Goal: Find contact information: Find contact information

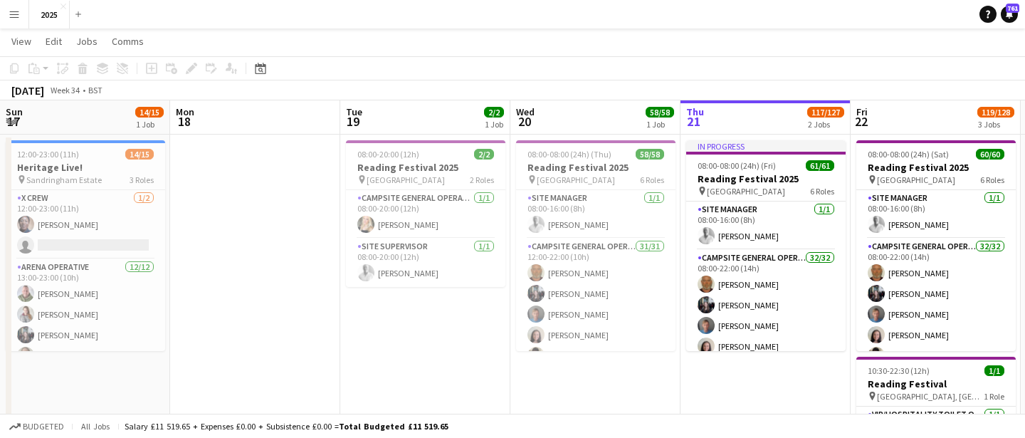
scroll to position [0, 394]
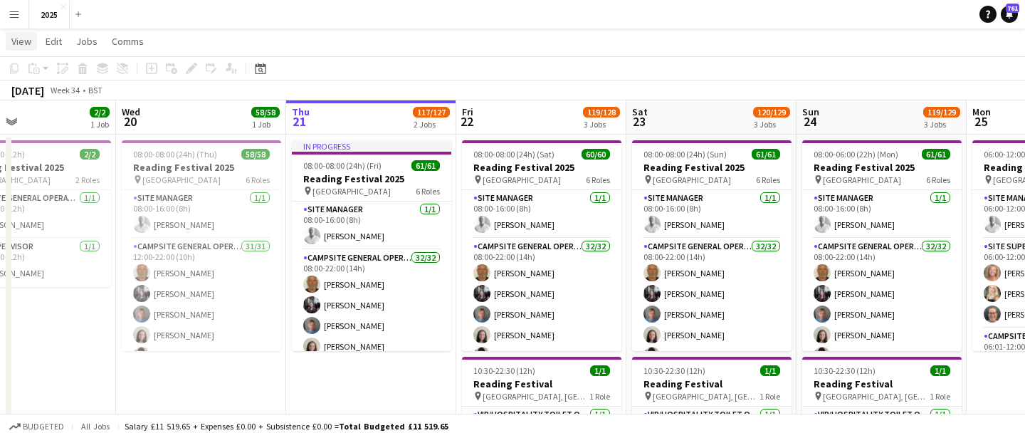
click at [17, 39] on span "View" at bounding box center [21, 41] width 20 height 13
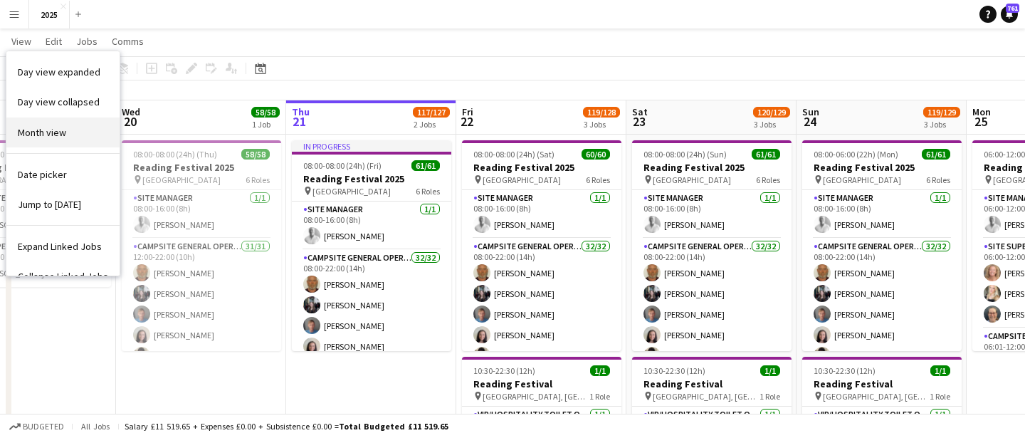
click at [60, 126] on span "Month view" at bounding box center [42, 132] width 48 height 13
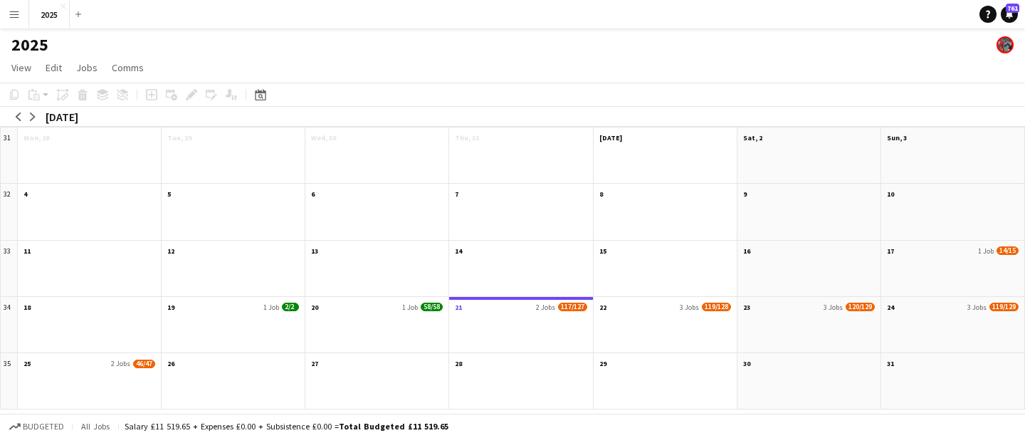
scroll to position [0, 0]
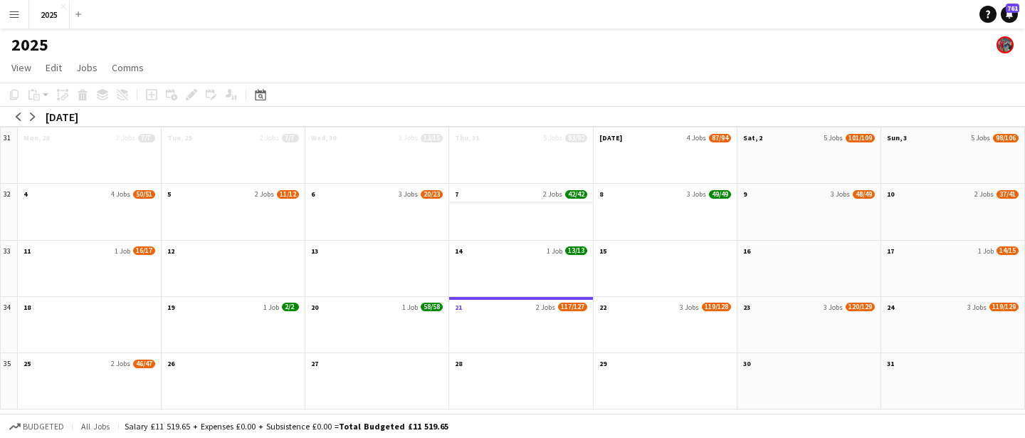
click at [532, 195] on app-month-view-date-header "7 2 Jobs 42/42" at bounding box center [520, 193] width 143 height 18
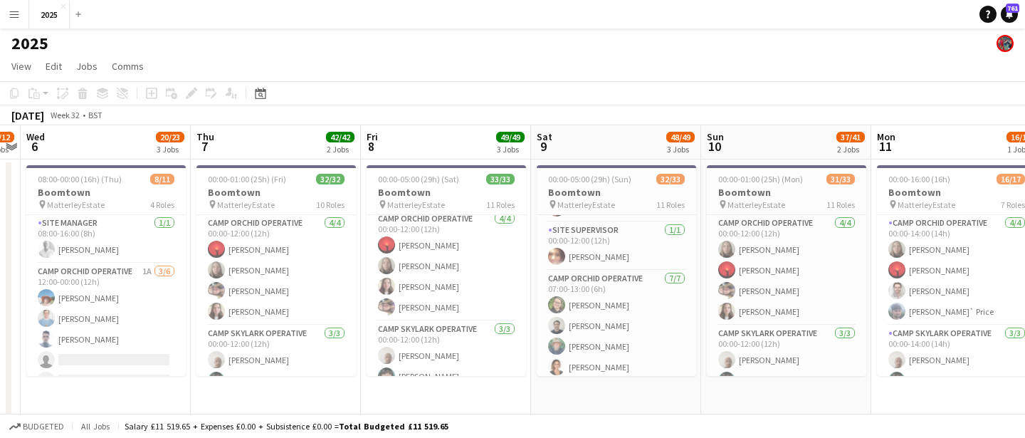
scroll to position [204, 0]
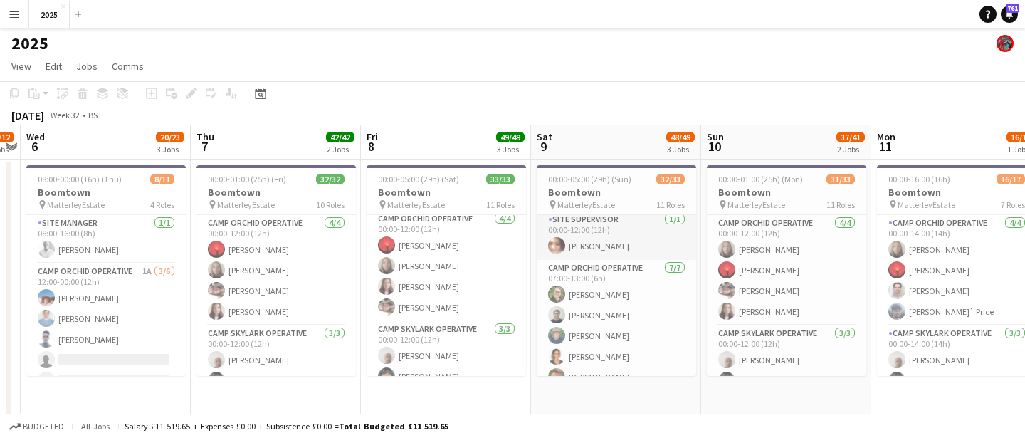
click at [607, 239] on app-card-role "Site Supervisor [DATE] 00:00-12:00 (12h) [PERSON_NAME]" at bounding box center [616, 235] width 159 height 48
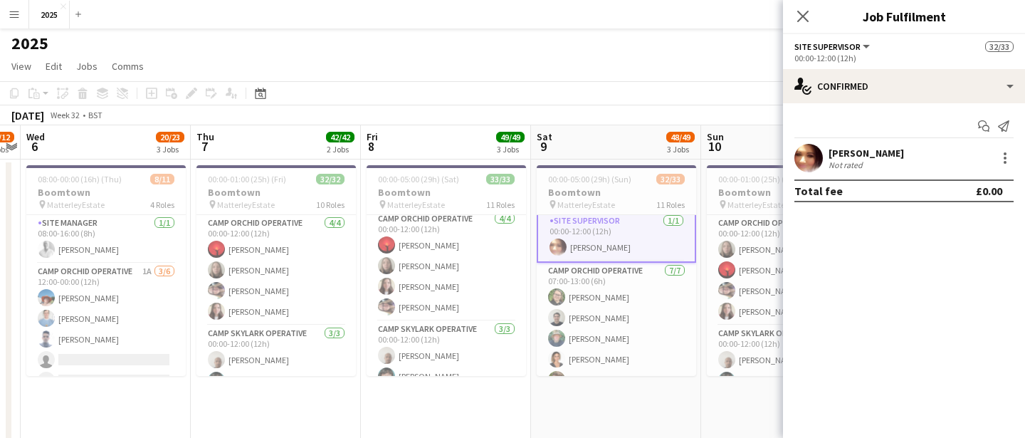
scroll to position [205, 0]
click at [826, 162] on div "[PERSON_NAME] Not rated 256.9km" at bounding box center [904, 158] width 242 height 28
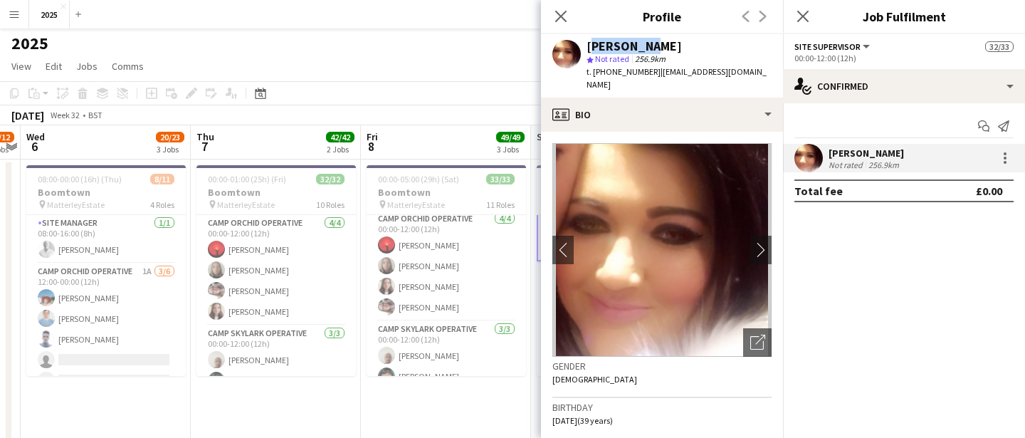
drag, startPoint x: 663, startPoint y: 45, endPoint x: 587, endPoint y: 46, distance: 76.2
click at [587, 46] on div "[PERSON_NAME]" at bounding box center [679, 46] width 185 height 13
copy div "[PERSON_NAME]"
click at [391, 38] on div "2025" at bounding box center [512, 40] width 1025 height 27
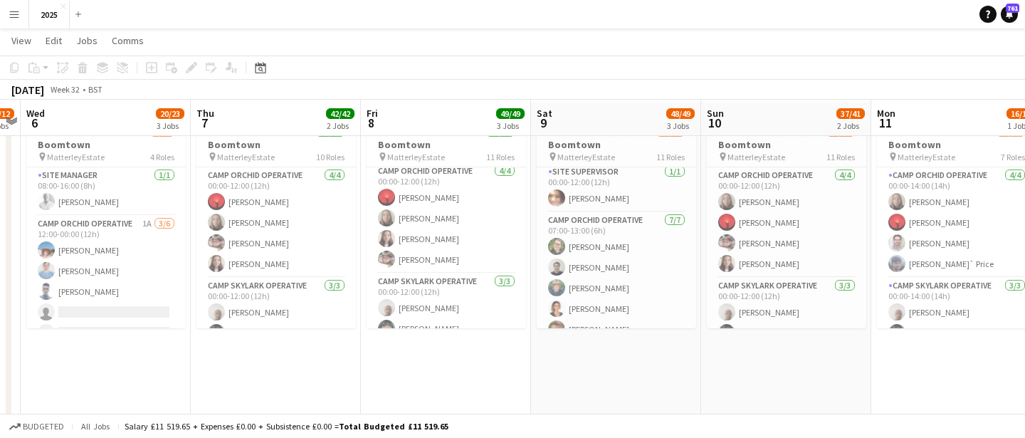
scroll to position [49, 0]
click at [614, 194] on app-card-role "Site Supervisor [DATE] 00:00-12:00 (12h) [PERSON_NAME]" at bounding box center [616, 186] width 159 height 48
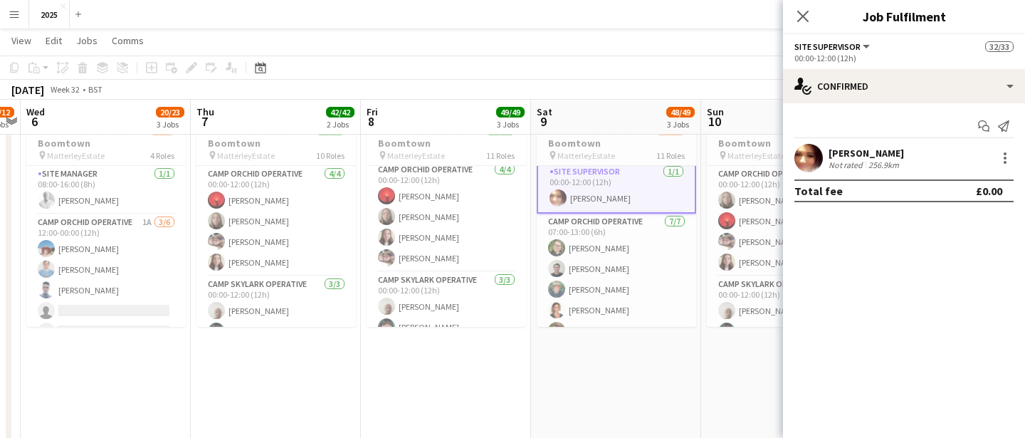
scroll to position [205, 0]
click at [860, 150] on div "[PERSON_NAME]" at bounding box center [866, 153] width 75 height 13
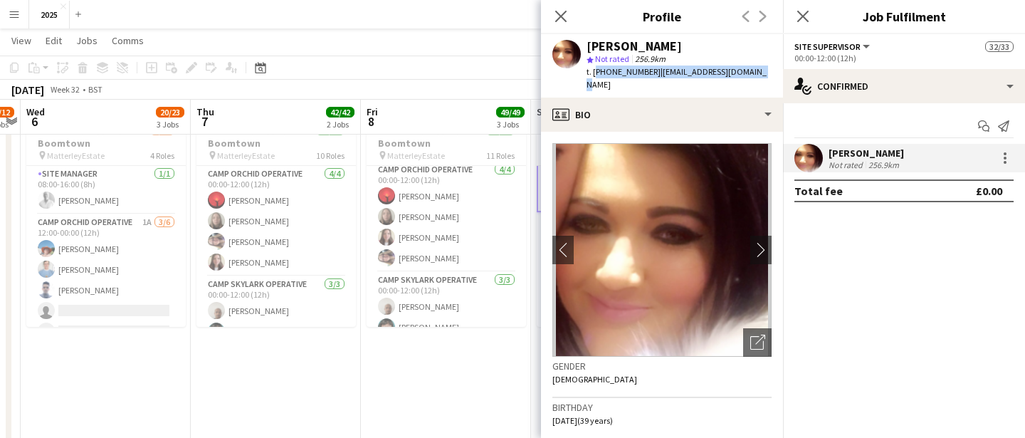
drag, startPoint x: 762, startPoint y: 73, endPoint x: 594, endPoint y: 73, distance: 168.0
click at [594, 73] on div "[PERSON_NAME] star Not rated 256.9km t. [PHONE_NUMBER] | [EMAIL_ADDRESS][DOMAIN…" at bounding box center [662, 65] width 242 height 63
copy div "[PHONE_NUMBER] | [EMAIL_ADDRESS][DOMAIN_NAME]"
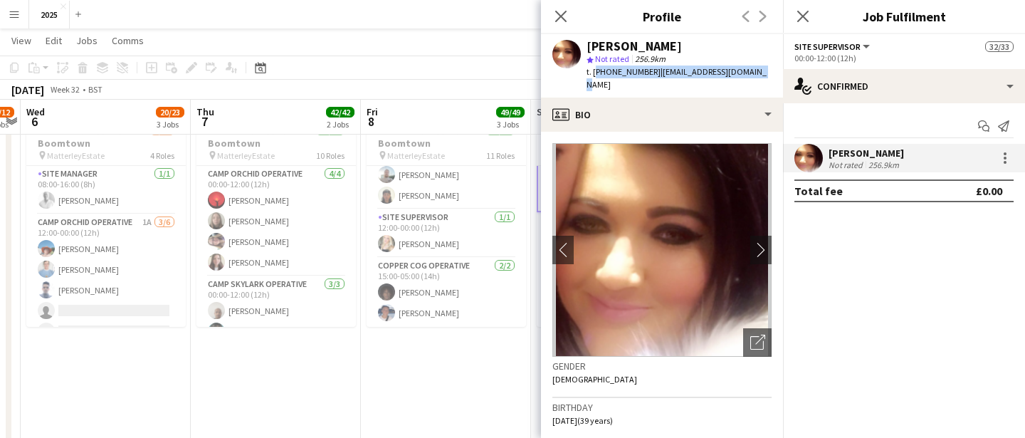
scroll to position [62, 0]
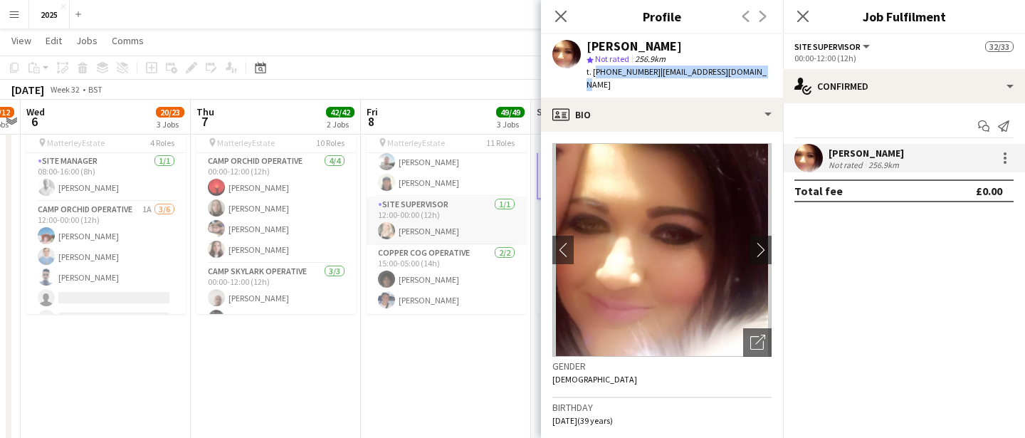
click at [456, 233] on app-card-role "Site Supervisor [DATE] 12:00-00:00 (12h) [PERSON_NAME]" at bounding box center [446, 220] width 159 height 48
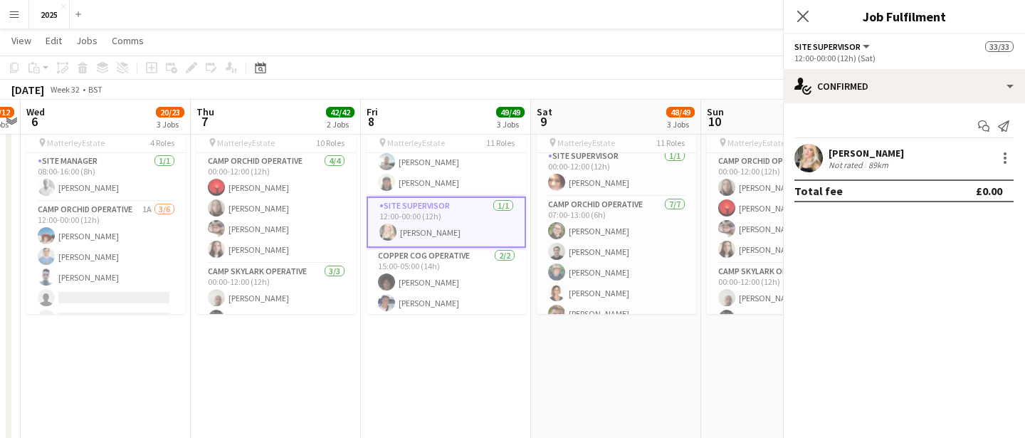
scroll to position [204, 0]
click at [878, 162] on div "89km" at bounding box center [879, 164] width 26 height 11
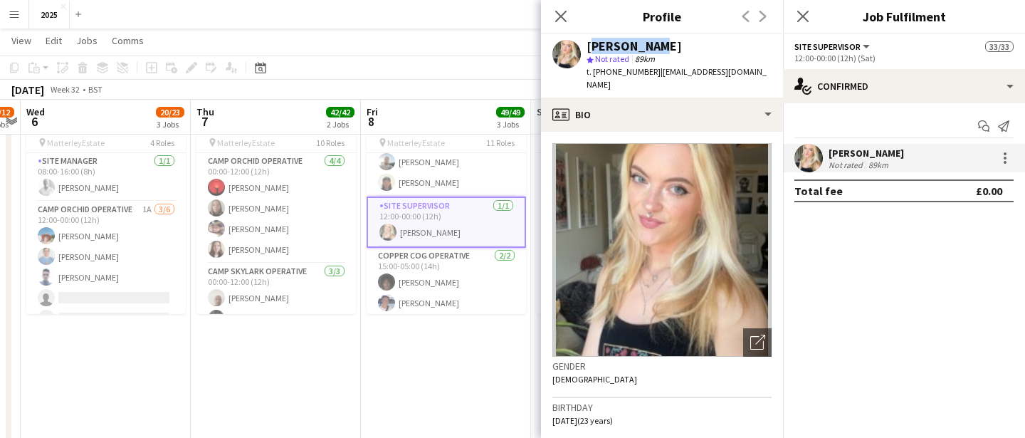
drag, startPoint x: 655, startPoint y: 43, endPoint x: 586, endPoint y: 50, distance: 69.4
click at [586, 50] on div "[PERSON_NAME] star Not rated 89km t. [PHONE_NUMBER] | [EMAIL_ADDRESS][DOMAIN_NA…" at bounding box center [662, 65] width 242 height 63
copy div "[PERSON_NAME]"
drag, startPoint x: 747, startPoint y: 70, endPoint x: 594, endPoint y: 75, distance: 153.1
click at [594, 75] on div "[PERSON_NAME] star Not rated 89km t. [PHONE_NUMBER] | [EMAIL_ADDRESS][DOMAIN_NA…" at bounding box center [662, 65] width 242 height 63
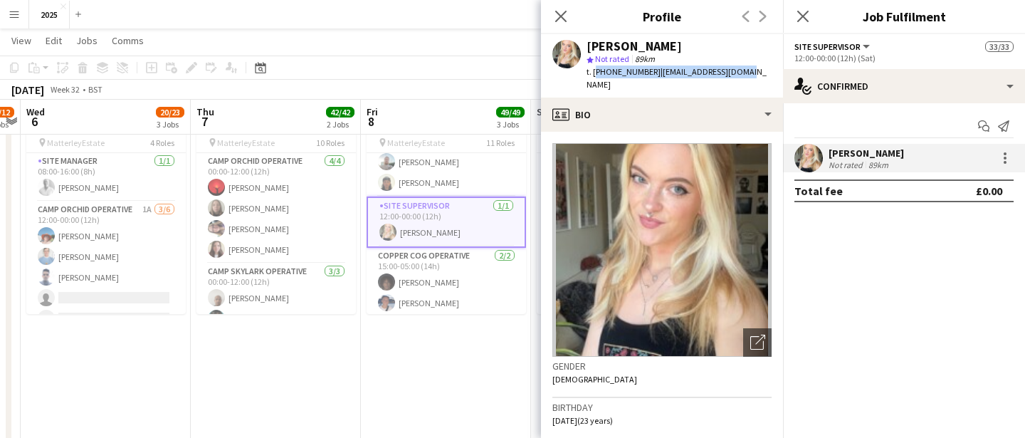
copy div "[PHONE_NUMBER] | [EMAIL_ADDRESS][DOMAIN_NAME]"
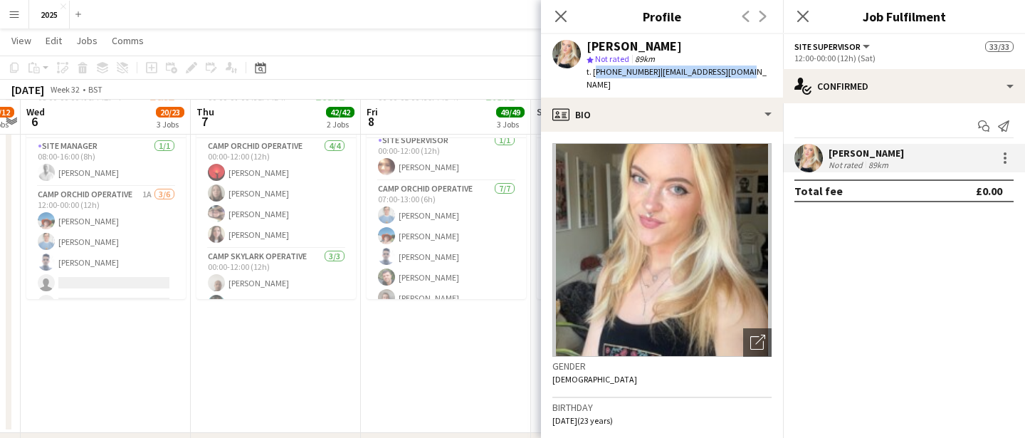
scroll to position [208, 0]
click at [451, 233] on app-card-role "Camp Orchid Operative [DATE] 07:00-13:00 (6h) [PERSON_NAME] [PERSON_NAME] [PERS…" at bounding box center [446, 265] width 159 height 172
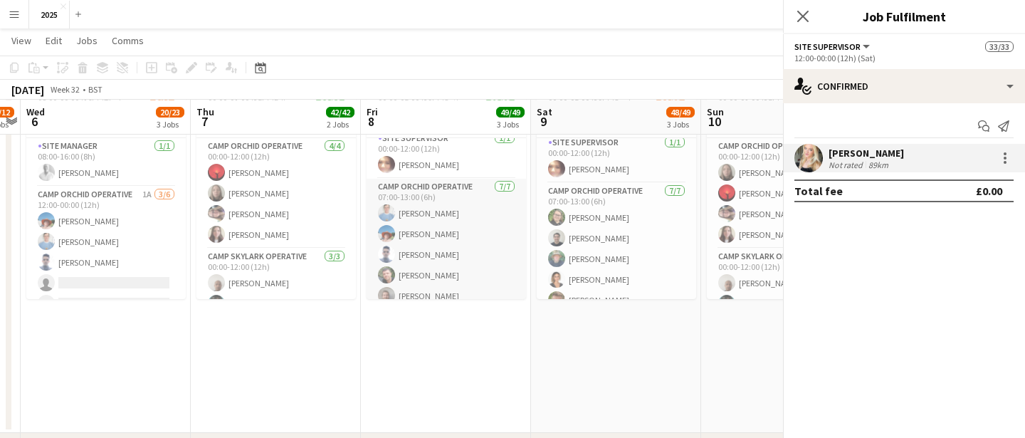
scroll to position [0, 489]
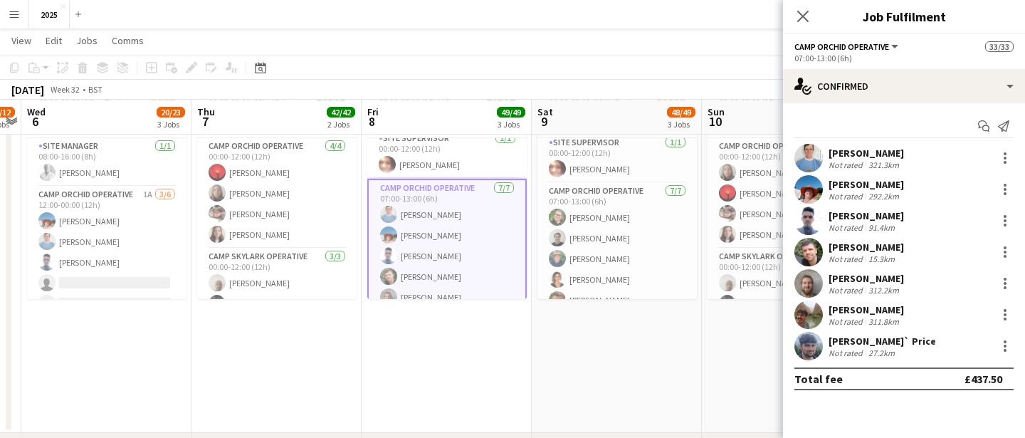
click at [883, 192] on div "292.2km" at bounding box center [884, 196] width 36 height 11
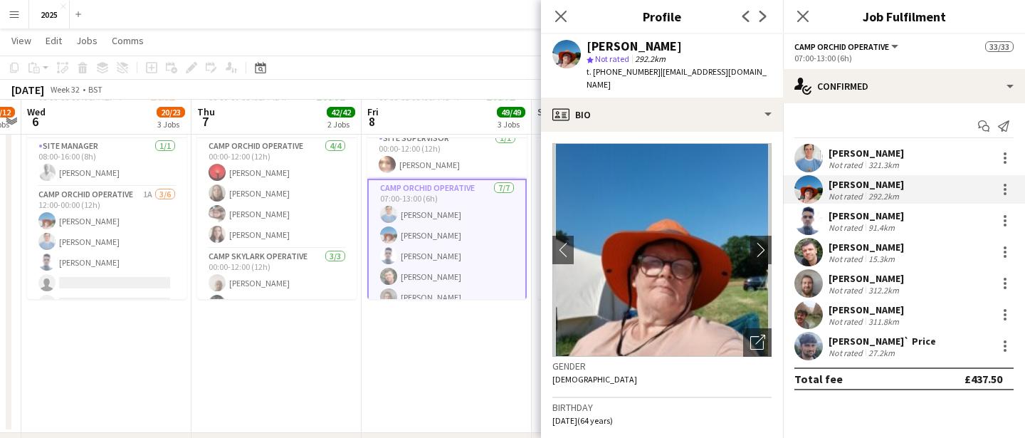
drag, startPoint x: 693, startPoint y: 49, endPoint x: 589, endPoint y: 46, distance: 103.2
click at [589, 46] on div "[PERSON_NAME]" at bounding box center [679, 46] width 185 height 13
copy div "[PERSON_NAME]"
drag, startPoint x: 762, startPoint y: 70, endPoint x: 594, endPoint y: 74, distance: 168.7
click at [594, 74] on div "[PERSON_NAME] star Not rated 292.2km t. [PHONE_NUMBER] | [EMAIL_ADDRESS][DOMAIN…" at bounding box center [662, 65] width 242 height 63
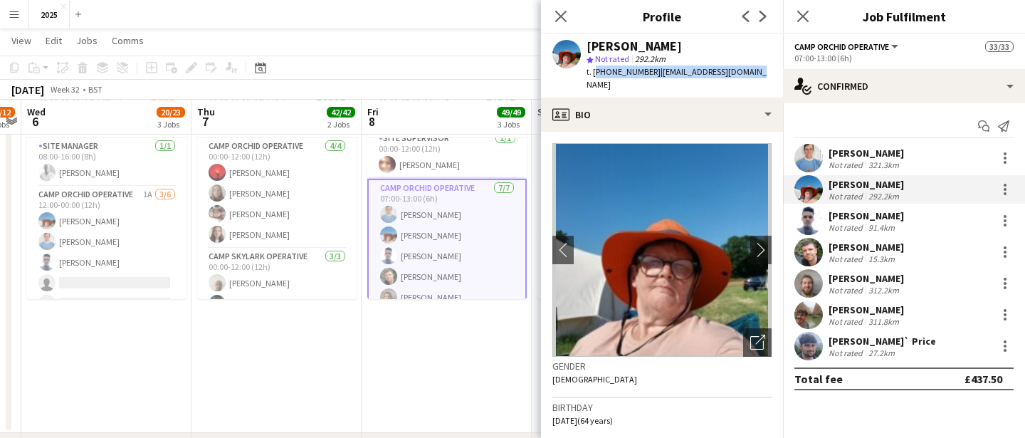
copy div "[PHONE_NUMBER] | [EMAIL_ADDRESS][DOMAIN_NAME]"
click at [860, 152] on div "[PERSON_NAME]" at bounding box center [866, 153] width 75 height 13
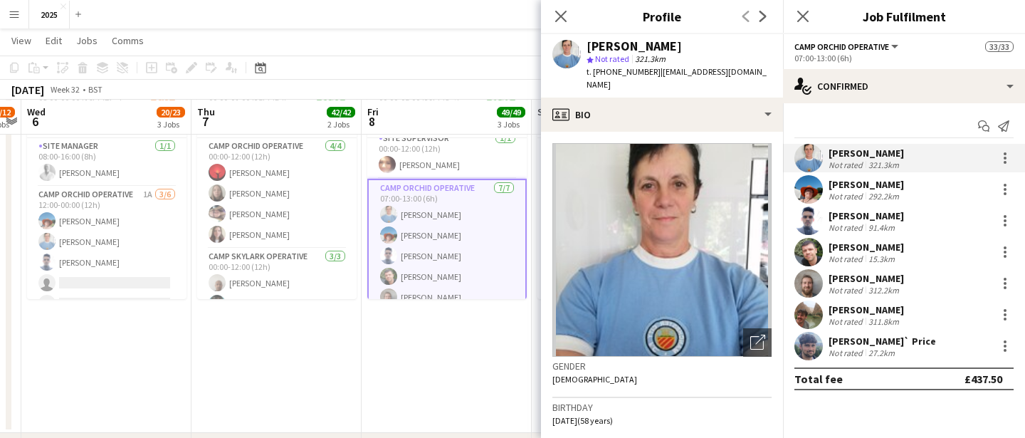
drag, startPoint x: 698, startPoint y: 53, endPoint x: 598, endPoint y: 47, distance: 99.9
click at [598, 47] on div "[PERSON_NAME] star Not rated 321.3km t. [PHONE_NUMBER] | [EMAIL_ADDRESS][DOMAIN…" at bounding box center [679, 66] width 185 height 52
click at [699, 48] on div "[PERSON_NAME]" at bounding box center [679, 46] width 185 height 13
drag, startPoint x: 700, startPoint y: 48, endPoint x: 591, endPoint y: 41, distance: 108.4
click at [591, 41] on div "[PERSON_NAME]" at bounding box center [679, 46] width 185 height 13
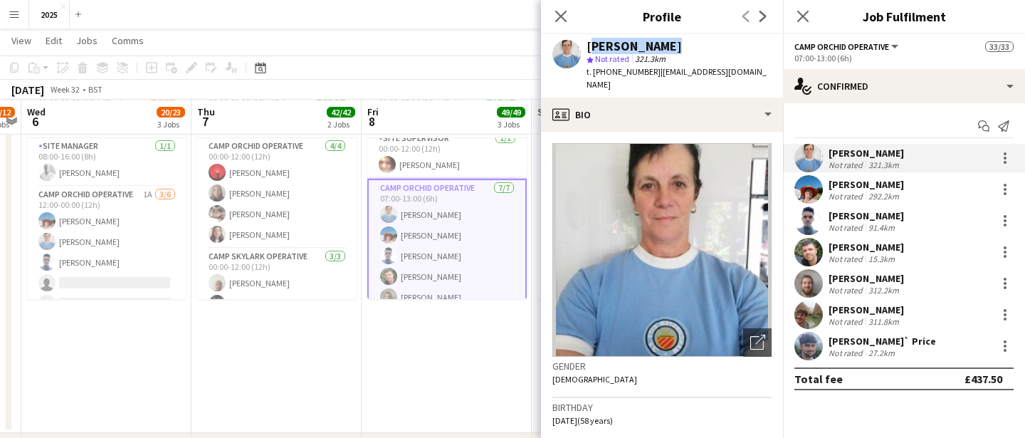
copy div "[PERSON_NAME]"
drag, startPoint x: 759, startPoint y: 71, endPoint x: 594, endPoint y: 72, distance: 165.8
click at [594, 72] on div "[PERSON_NAME] star Not rated 321.3km t. [PHONE_NUMBER] | [EMAIL_ADDRESS][DOMAIN…" at bounding box center [662, 65] width 242 height 63
copy div "[PHONE_NUMBER] | [EMAIL_ADDRESS][DOMAIN_NAME]"
click at [876, 216] on div "[PERSON_NAME]" at bounding box center [866, 215] width 75 height 13
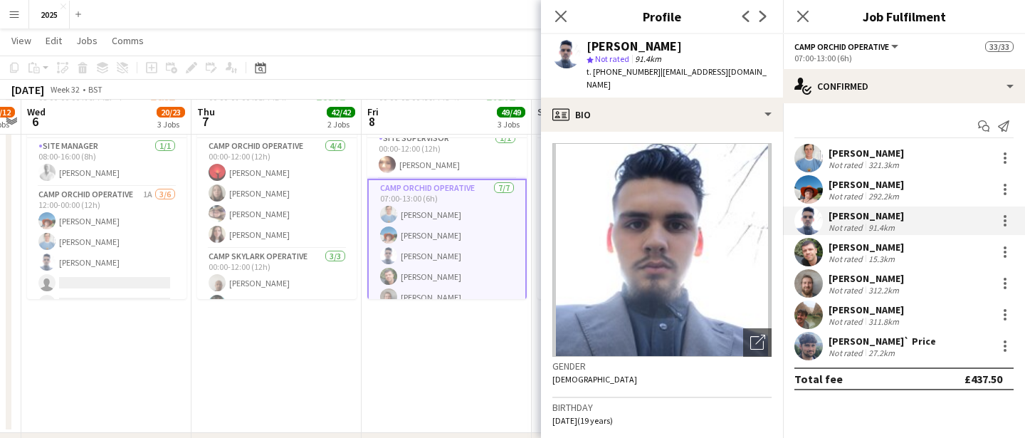
drag, startPoint x: 722, startPoint y: 46, endPoint x: 584, endPoint y: 44, distance: 138.8
click at [584, 44] on div "[PERSON_NAME] marais star Not rated 91.4km t. [PHONE_NUMBER] | [EMAIL_ADDRESS][…" at bounding box center [662, 65] width 242 height 63
copy div "[PERSON_NAME]"
drag, startPoint x: 599, startPoint y: 80, endPoint x: 594, endPoint y: 73, distance: 8.3
click at [594, 73] on div "t. [PHONE_NUMBER] | [EMAIL_ADDRESS][DOMAIN_NAME]" at bounding box center [679, 78] width 185 height 26
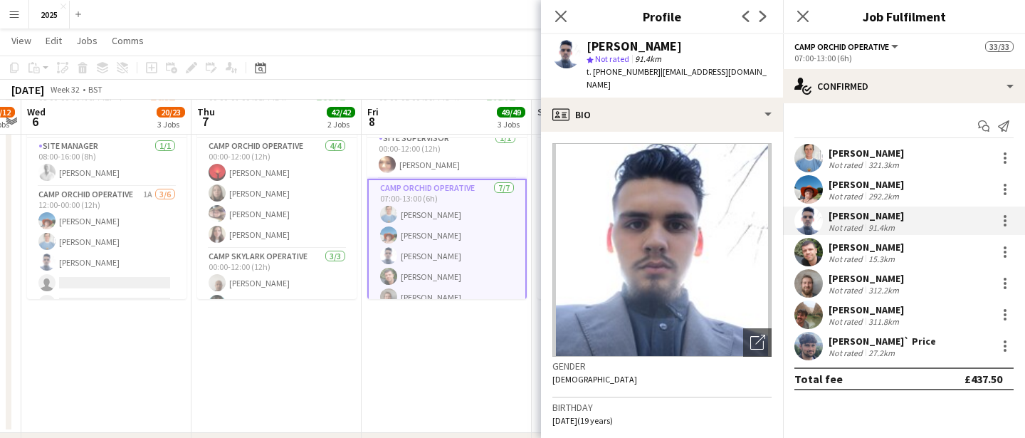
copy div "[PHONE_NUMBER] | [EMAIL_ADDRESS][DOMAIN_NAME]"
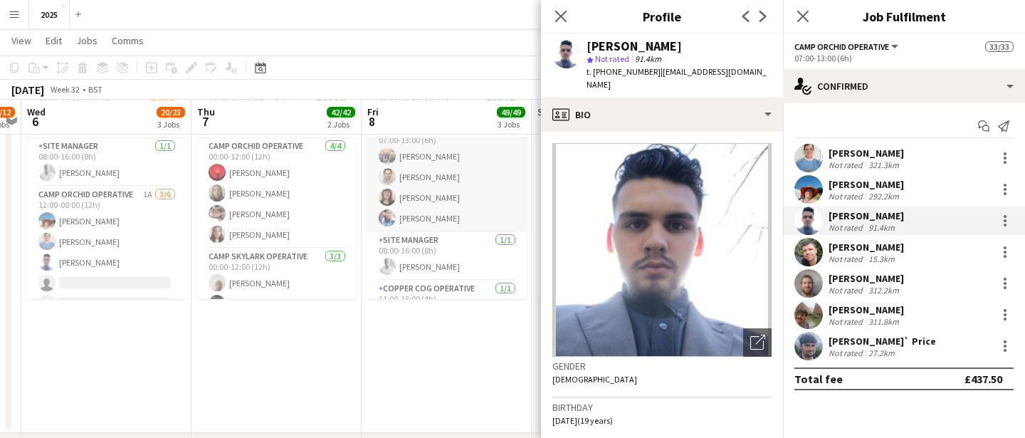
click at [411, 206] on app-card-role "Camp Skylark Operative [DATE] 07:00-13:00 (6h) [PERSON_NAME] [PERSON_NAME] [PER…" at bounding box center [446, 177] width 159 height 110
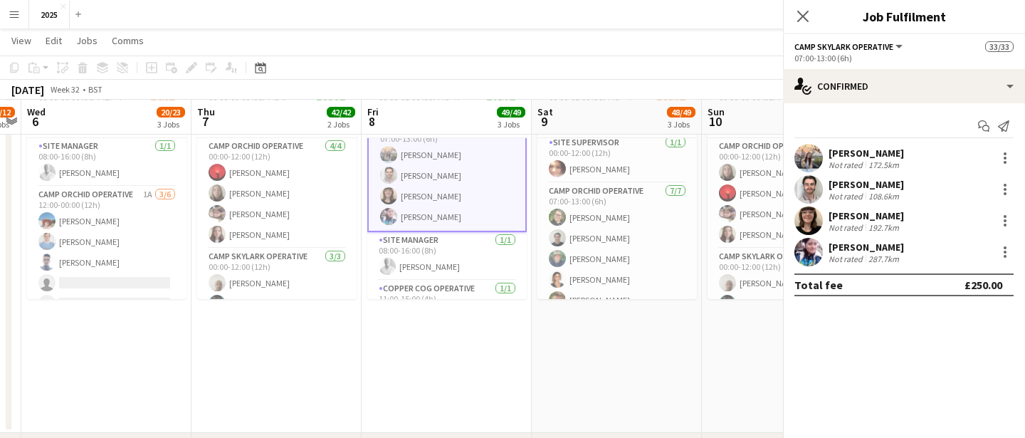
scroll to position [438, 0]
click at [851, 234] on div "[PERSON_NAME] Not rated 192.7km" at bounding box center [904, 220] width 242 height 28
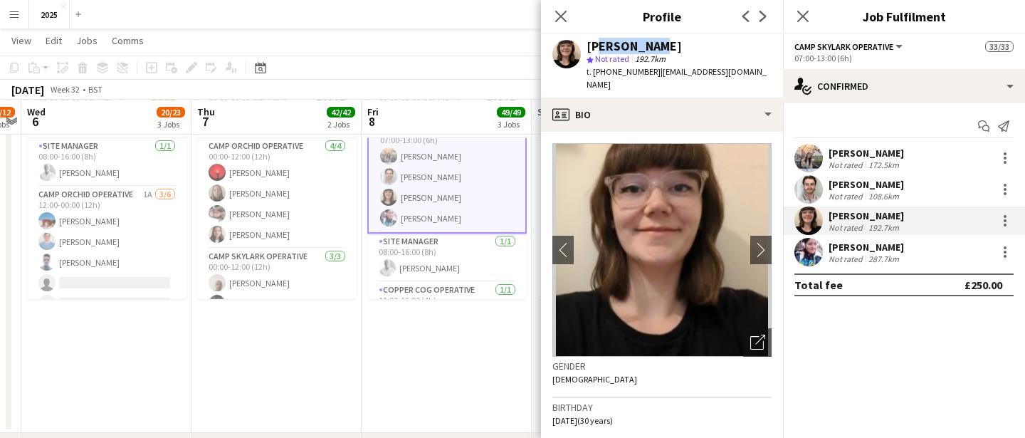
drag, startPoint x: 658, startPoint y: 49, endPoint x: 589, endPoint y: 46, distance: 69.1
click at [589, 46] on div "[PERSON_NAME]" at bounding box center [679, 46] width 185 height 13
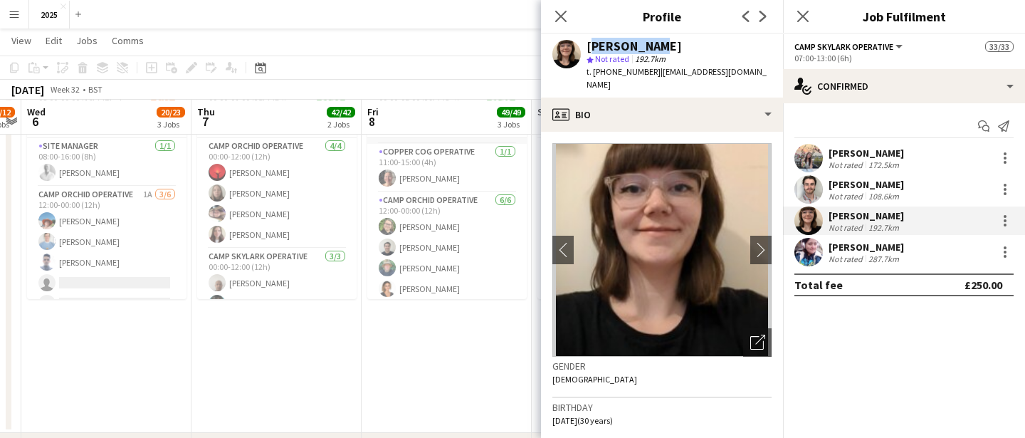
scroll to position [582, 0]
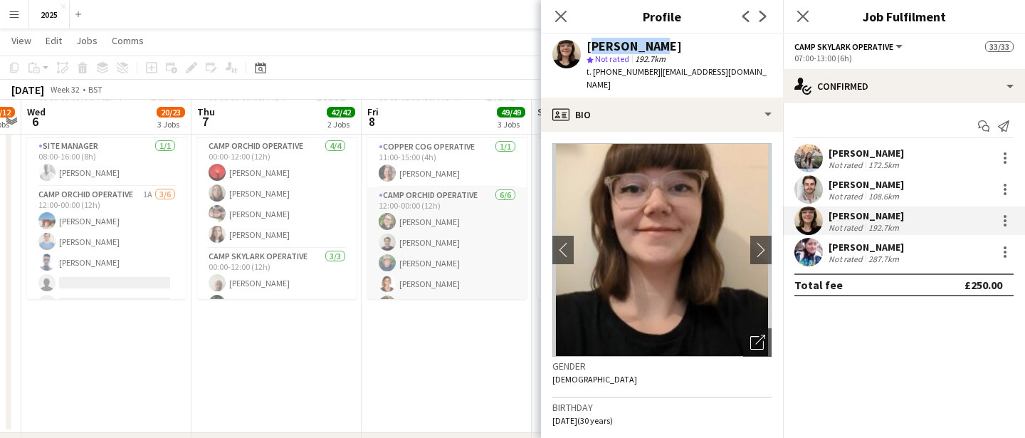
click at [445, 261] on app-card-role "Camp Orchid Operative [DATE] 12:00-00:00 (12h) [PERSON_NAME] [PERSON_NAME] [PER…" at bounding box center [446, 263] width 159 height 152
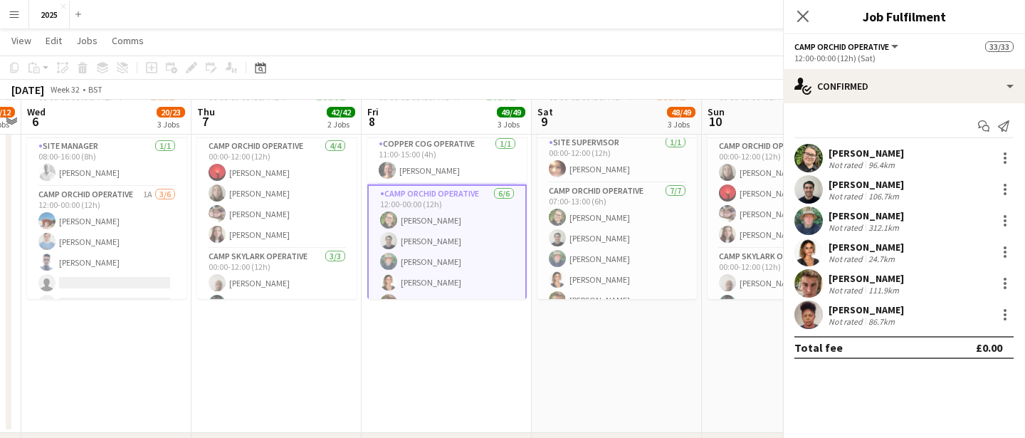
scroll to position [579, 0]
click at [867, 222] on div "312.1km" at bounding box center [884, 227] width 36 height 11
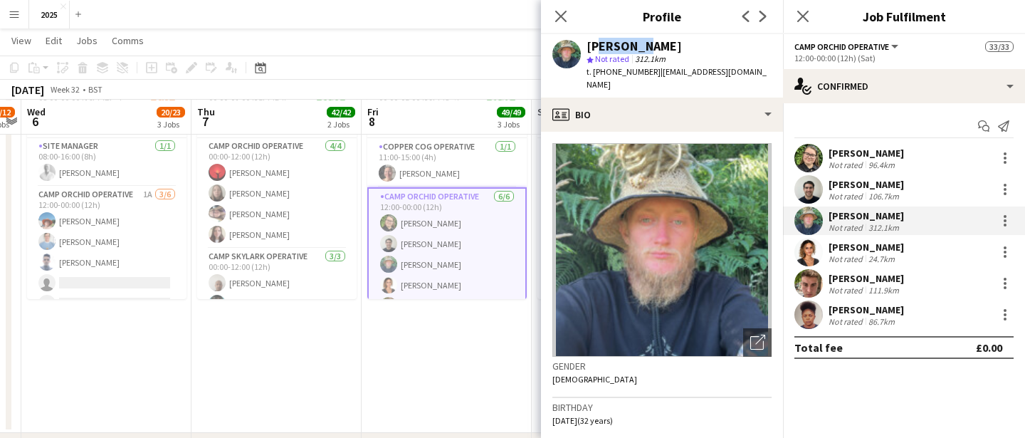
drag, startPoint x: 636, startPoint y: 46, endPoint x: 591, endPoint y: 46, distance: 44.8
click at [591, 46] on div "[PERSON_NAME]" at bounding box center [679, 46] width 185 height 13
click at [653, 51] on div "[PERSON_NAME]" at bounding box center [679, 46] width 185 height 13
drag, startPoint x: 635, startPoint y: 46, endPoint x: 583, endPoint y: 43, distance: 52.1
click at [584, 43] on div "[PERSON_NAME] star Not rated 312.1km t. [PHONE_NUMBER] | [EMAIL_ADDRESS][DOMAIN…" at bounding box center [662, 65] width 242 height 63
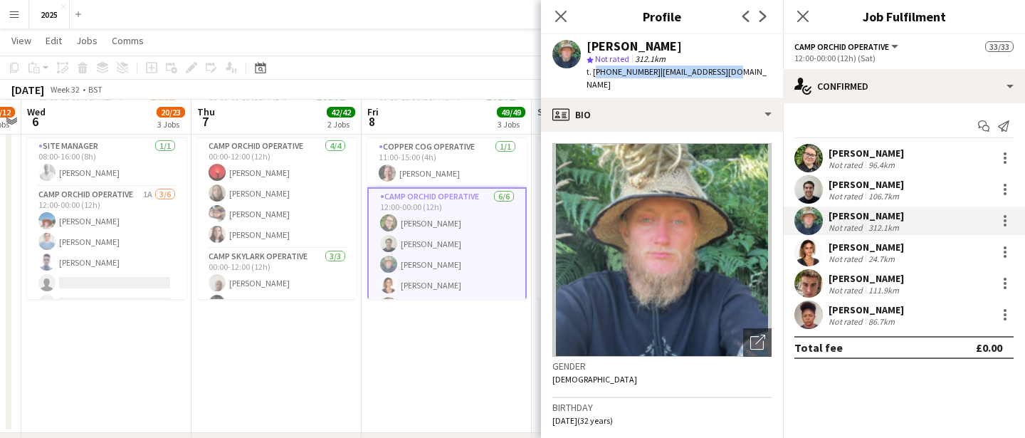
drag, startPoint x: 732, startPoint y: 70, endPoint x: 594, endPoint y: 71, distance: 137.4
click at [594, 71] on div "[PERSON_NAME] star Not rated 312.1km t. [PHONE_NUMBER] | [EMAIL_ADDRESS][DOMAIN…" at bounding box center [662, 65] width 242 height 63
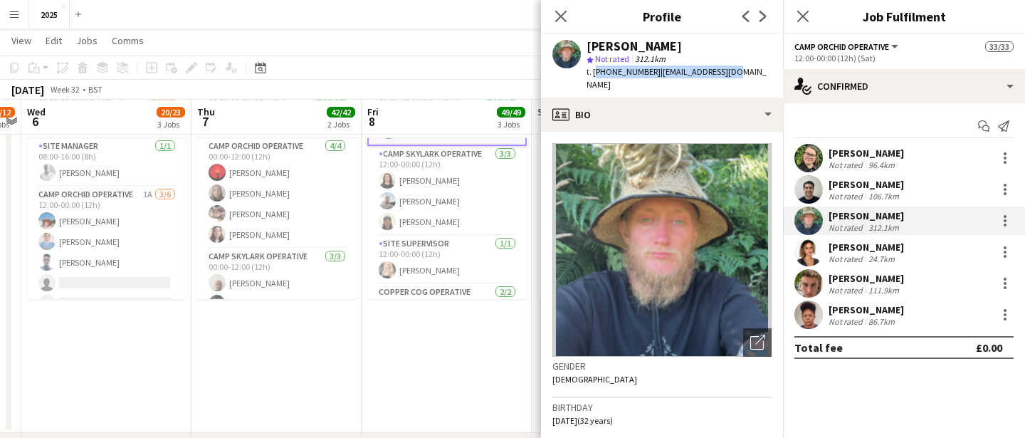
scroll to position [781, 0]
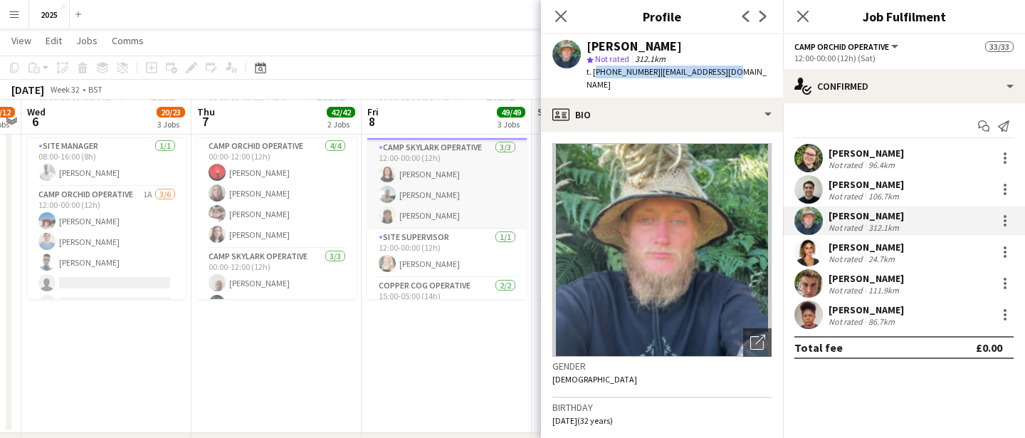
click at [445, 207] on app-card-role "Camp Skylark Operative [DATE] 12:00-00:00 (12h) [PERSON_NAME] [PERSON_NAME] [PE…" at bounding box center [446, 185] width 159 height 90
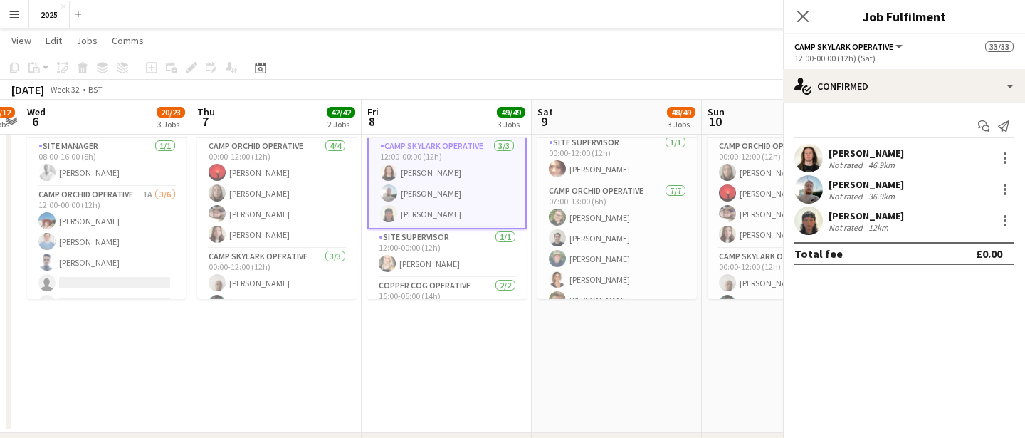
scroll to position [0, 488]
click at [855, 199] on div "Not rated" at bounding box center [847, 196] width 37 height 11
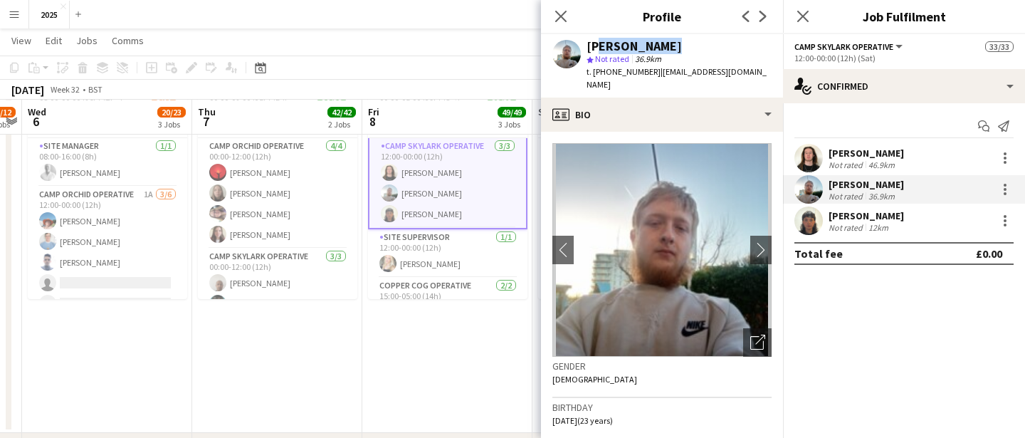
drag, startPoint x: 659, startPoint y: 43, endPoint x: 589, endPoint y: 43, distance: 70.5
click at [589, 43] on div "[PERSON_NAME]" at bounding box center [679, 46] width 185 height 13
drag, startPoint x: 768, startPoint y: 70, endPoint x: 594, endPoint y: 76, distance: 174.5
click at [594, 76] on app-profile-header "[PERSON_NAME] star Not rated 36.9km t. [PHONE_NUMBER] | [EMAIL_ADDRESS][DOMAIN_…" at bounding box center [662, 65] width 242 height 63
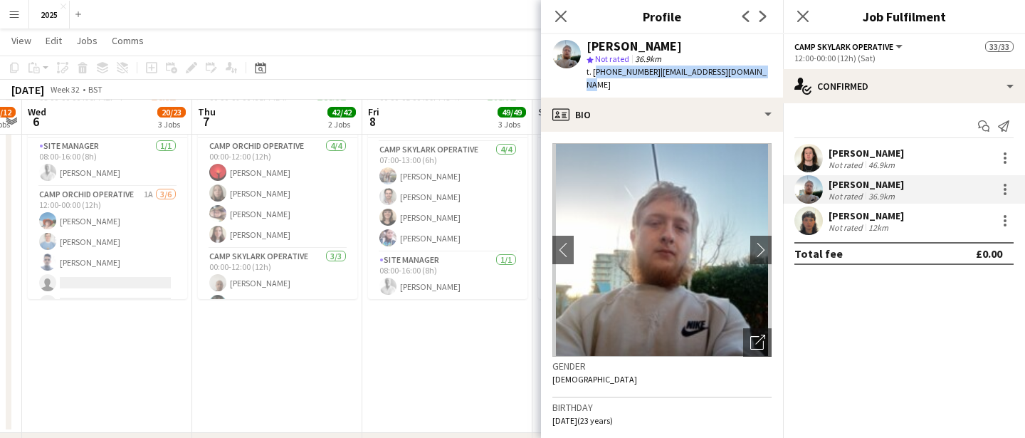
scroll to position [424, 0]
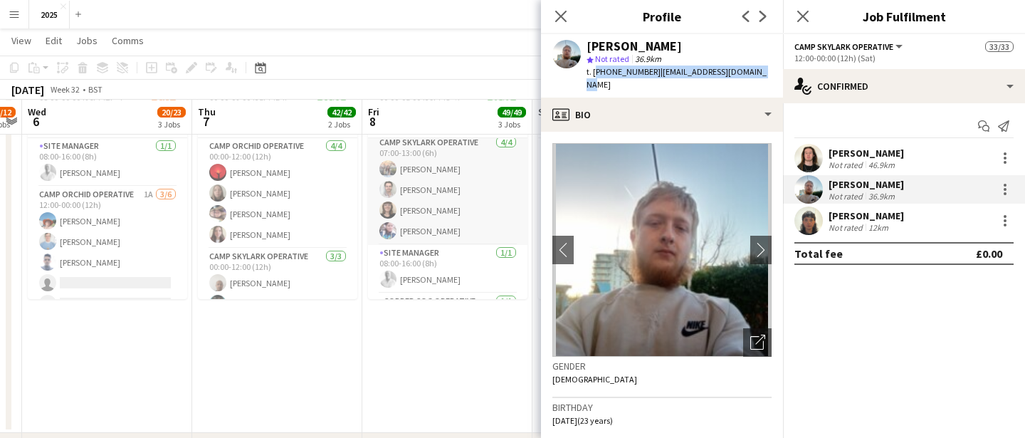
click at [463, 227] on app-card-role "Camp Skylark Operative [DATE] 07:00-13:00 (6h) [PERSON_NAME] [PERSON_NAME] [PER…" at bounding box center [447, 190] width 159 height 110
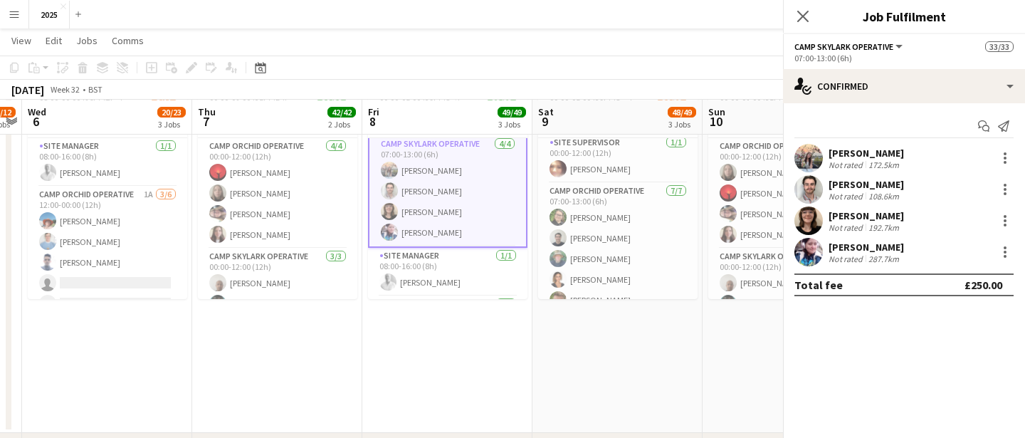
scroll to position [426, 0]
click at [861, 250] on div "[PERSON_NAME]" at bounding box center [866, 247] width 75 height 13
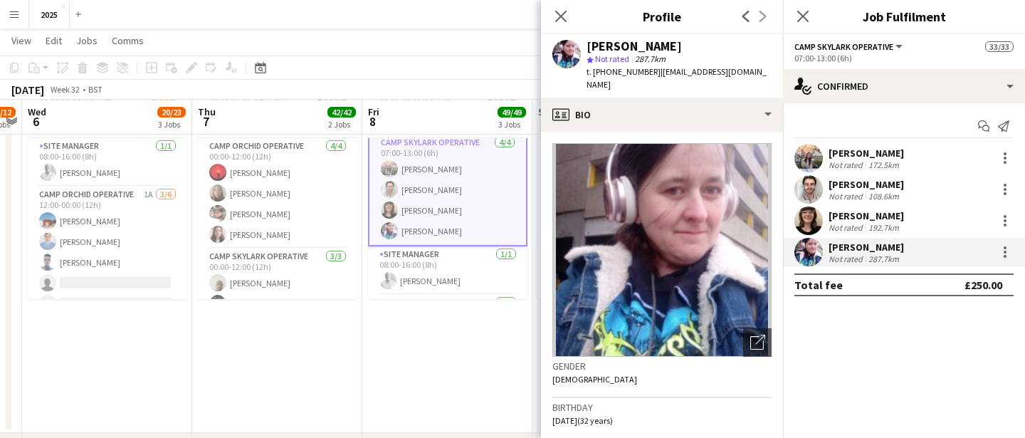
drag, startPoint x: 695, startPoint y: 46, endPoint x: 584, endPoint y: 46, distance: 110.3
click at [584, 46] on div "[PERSON_NAME] star Not rated 287.7km t. [PHONE_NUMBER] | [EMAIL_ADDRESS][DOMAIN…" at bounding box center [662, 65] width 242 height 63
drag, startPoint x: 745, startPoint y: 70, endPoint x: 594, endPoint y: 73, distance: 150.9
click at [594, 73] on div "[PERSON_NAME] star Not rated 287.7km t. [PHONE_NUMBER] | [EMAIL_ADDRESS][DOMAIN…" at bounding box center [662, 65] width 242 height 63
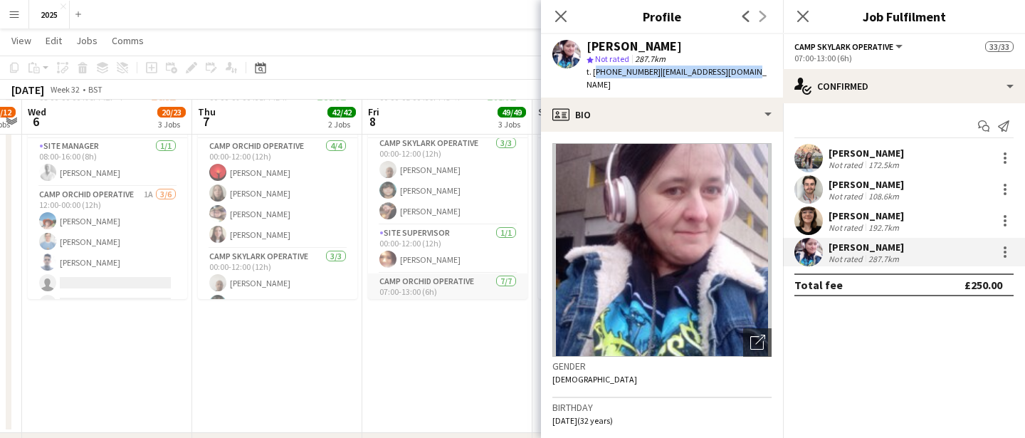
scroll to position [80, 0]
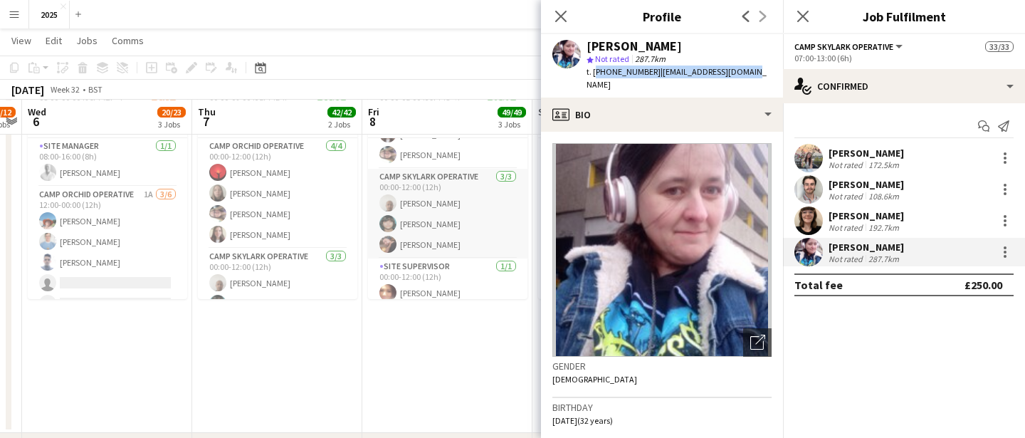
click at [466, 241] on app-card-role "Camp Skylark Operative [DATE] 00:00-12:00 (12h) [PERSON_NAME] [PERSON_NAME] [PE…" at bounding box center [447, 214] width 159 height 90
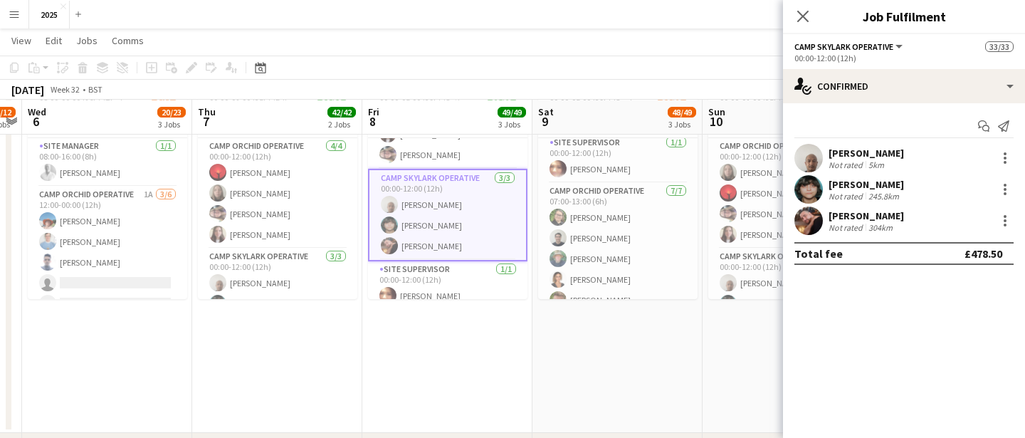
click at [885, 214] on div "[PERSON_NAME]" at bounding box center [866, 215] width 75 height 13
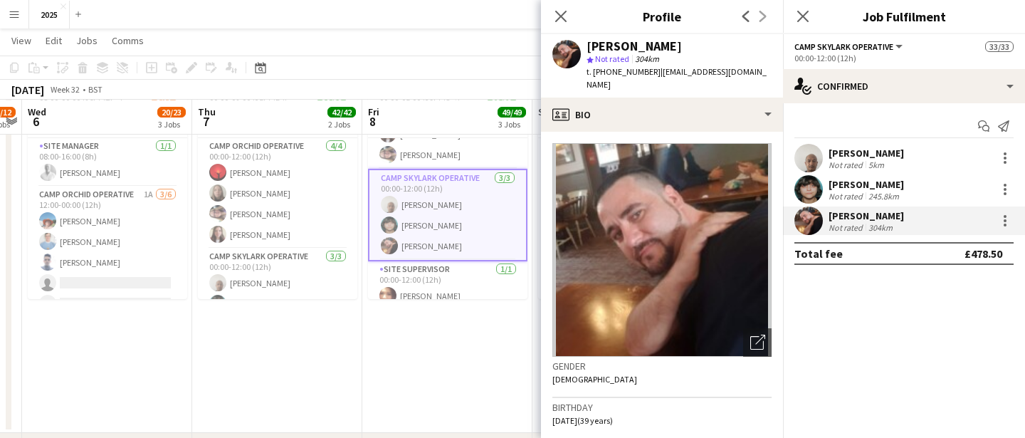
drag, startPoint x: 687, startPoint y: 48, endPoint x: 587, endPoint y: 48, distance: 99.7
click at [587, 49] on div "[PERSON_NAME]" at bounding box center [679, 46] width 185 height 13
drag, startPoint x: 751, startPoint y: 71, endPoint x: 594, endPoint y: 78, distance: 157.4
click at [594, 77] on div "[PERSON_NAME] star Not rated 304km t. [PHONE_NUMBER] | [EMAIL_ADDRESS][DOMAIN_N…" at bounding box center [662, 65] width 242 height 63
click at [819, 188] on app-user-avatar at bounding box center [808, 189] width 28 height 28
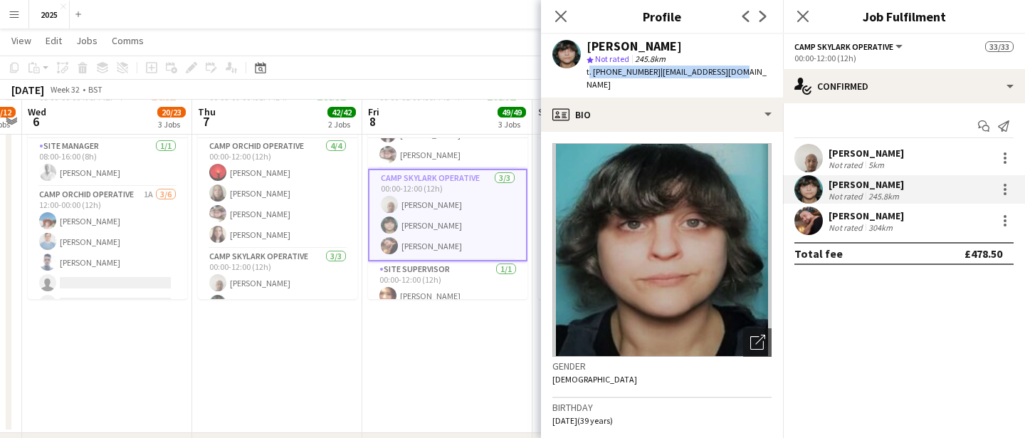
drag, startPoint x: 739, startPoint y: 70, endPoint x: 579, endPoint y: 76, distance: 160.3
click at [579, 76] on div "[PERSON_NAME] star Not rated 245.8km t. [PHONE_NUMBER] | [EMAIL_ADDRESS][DOMAIN…" at bounding box center [662, 65] width 242 height 63
click at [684, 42] on div "[PERSON_NAME]" at bounding box center [679, 46] width 185 height 13
drag, startPoint x: 684, startPoint y: 46, endPoint x: 573, endPoint y: 53, distance: 111.3
click at [573, 53] on div "[PERSON_NAME] star Not rated 245.8km t. [PHONE_NUMBER] | [EMAIL_ADDRESS][DOMAIN…" at bounding box center [662, 65] width 242 height 63
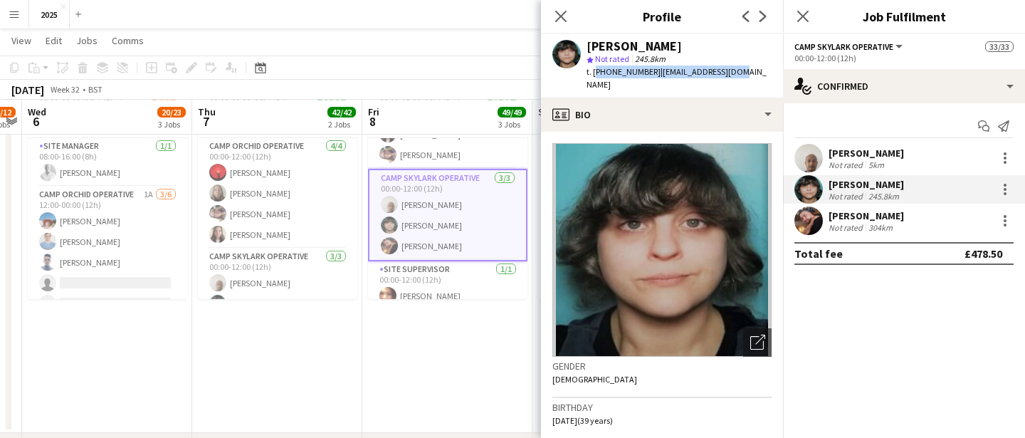
drag, startPoint x: 733, startPoint y: 70, endPoint x: 594, endPoint y: 73, distance: 138.8
click at [594, 73] on div "[PERSON_NAME] star Not rated 245.8km t. [PHONE_NUMBER] | [EMAIL_ADDRESS][DOMAIN…" at bounding box center [662, 65] width 242 height 63
